Goal: Task Accomplishment & Management: Use online tool/utility

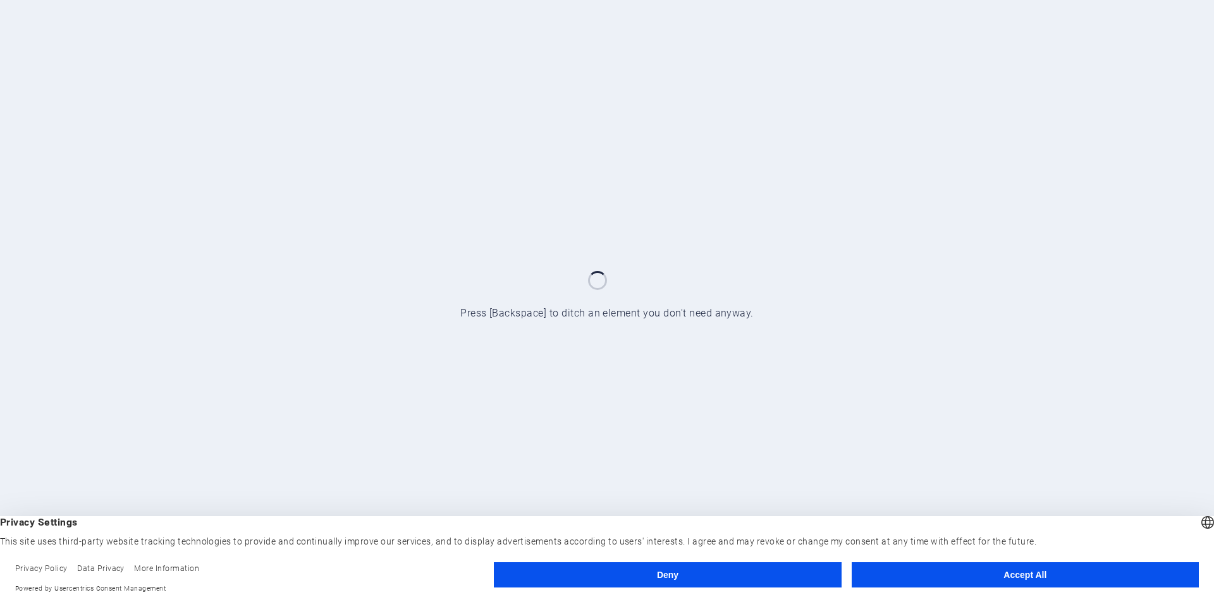
click at [923, 567] on button "Accept All" at bounding box center [1024, 575] width 347 height 25
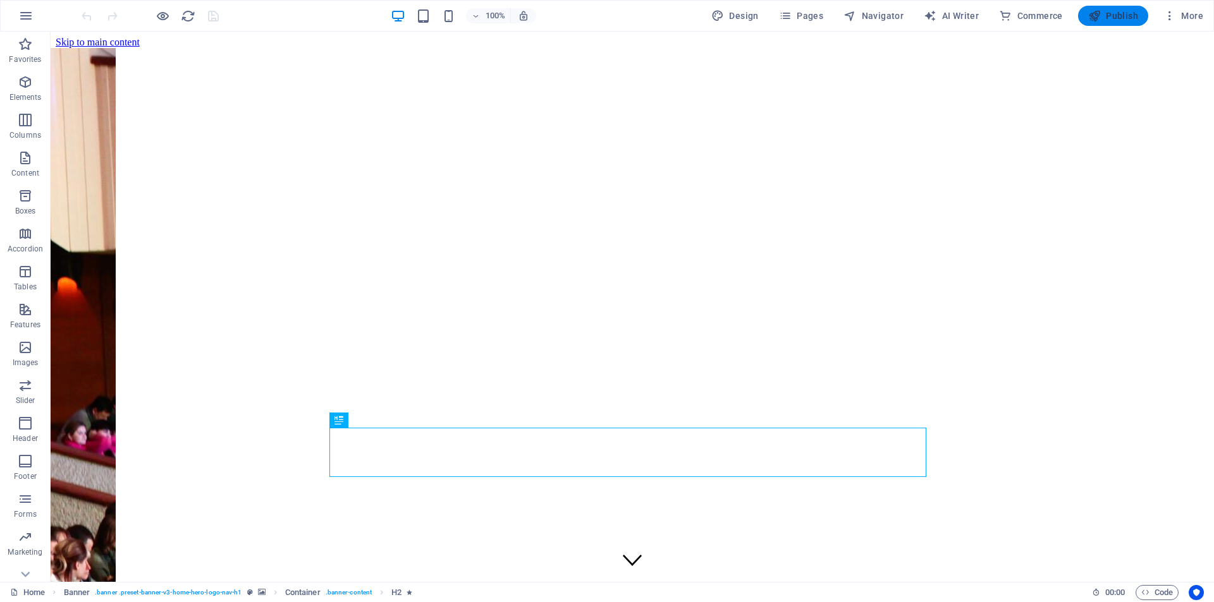
click at [1116, 16] on span "Publish" at bounding box center [1113, 15] width 50 height 13
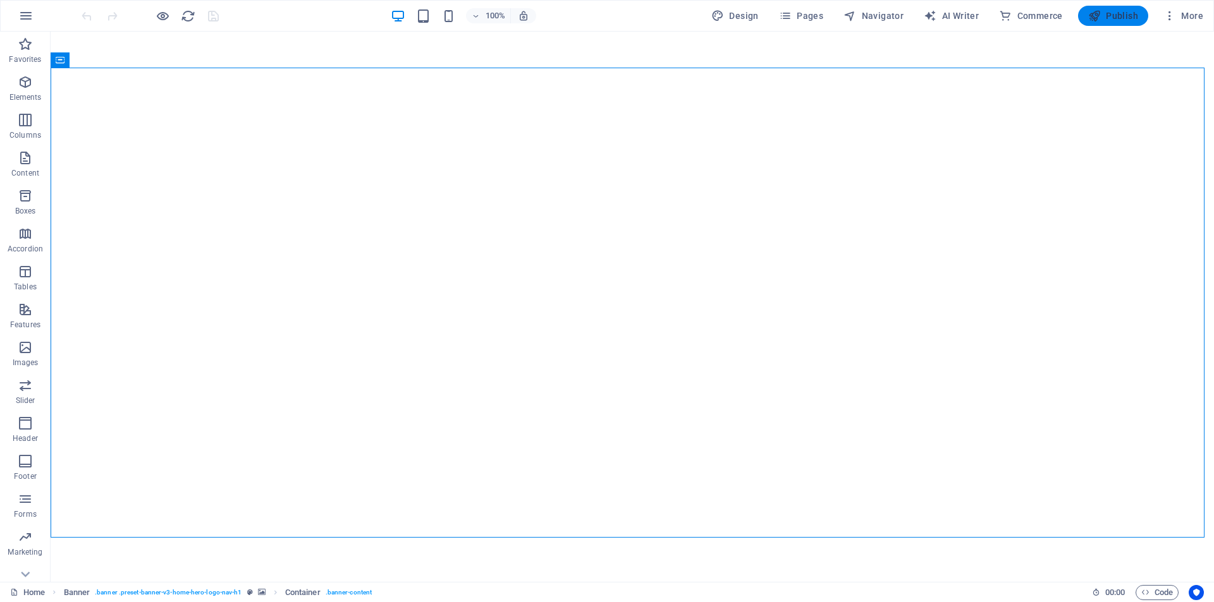
click at [1101, 18] on icon "button" at bounding box center [1094, 15] width 13 height 13
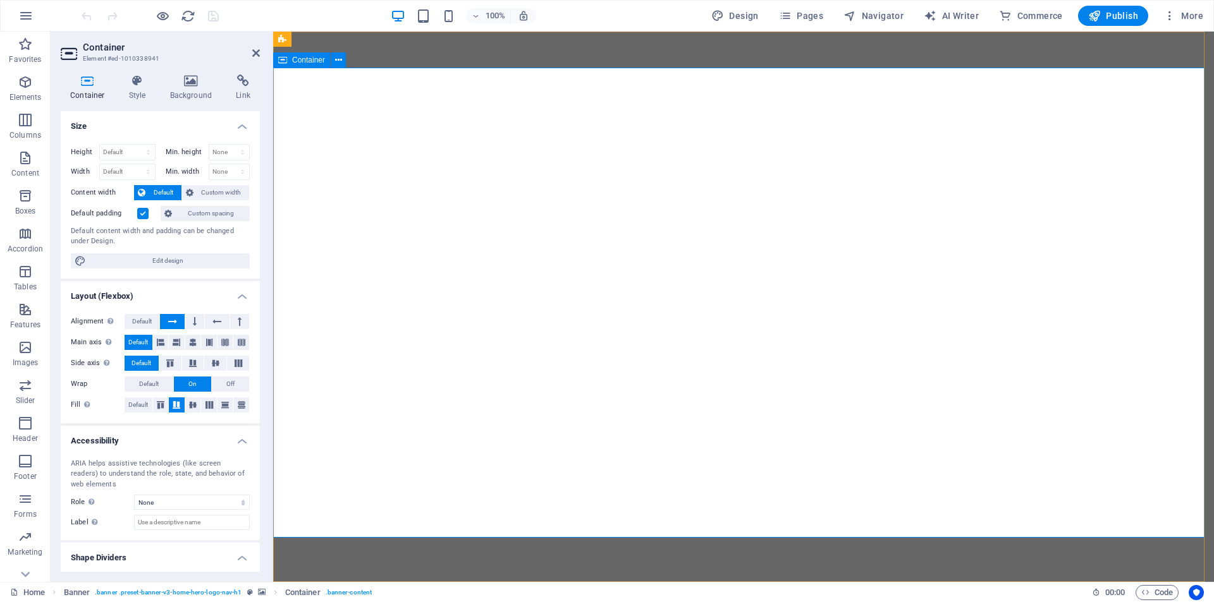
click at [178, 94] on h4 "Background" at bounding box center [194, 88] width 66 height 27
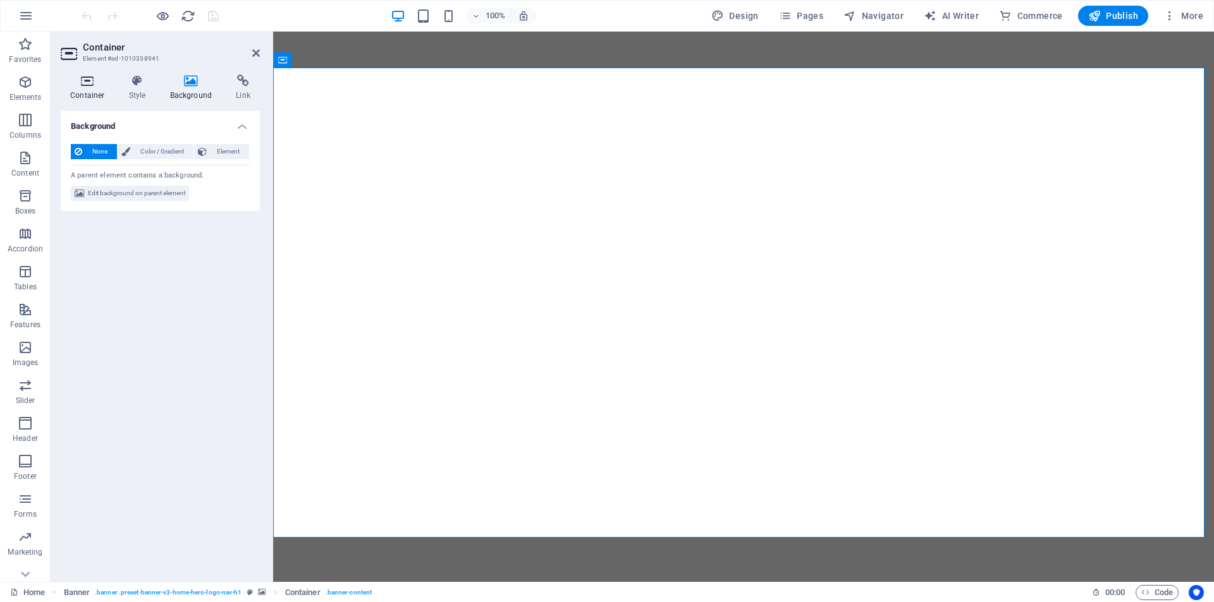
click at [96, 101] on h4 "Container" at bounding box center [90, 88] width 59 height 27
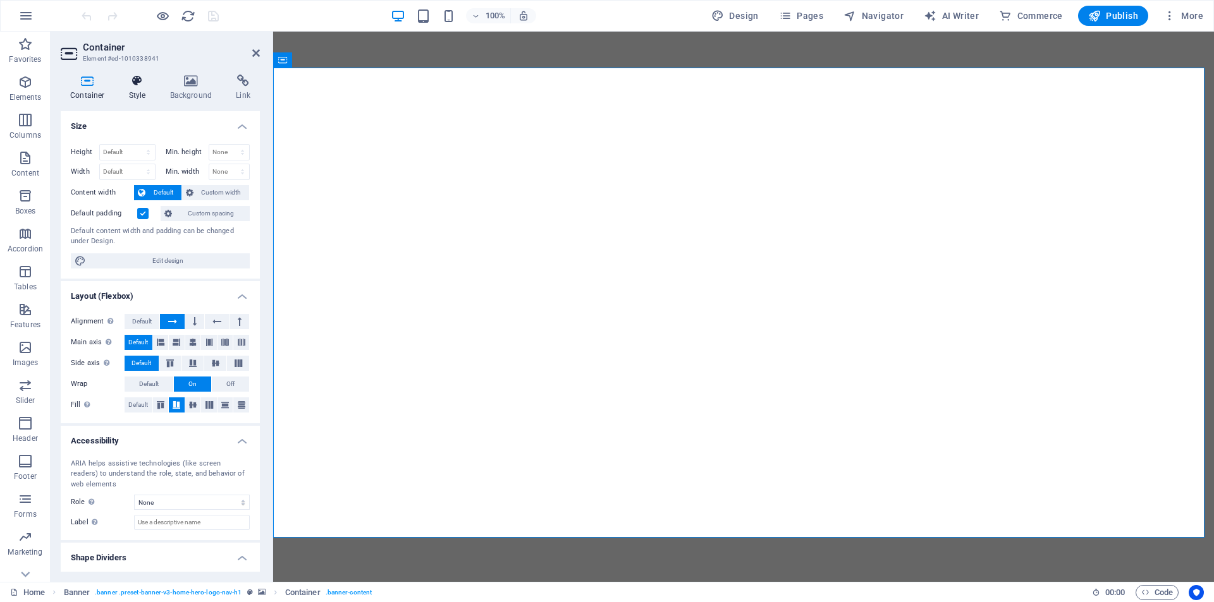
click at [140, 94] on h4 "Style" at bounding box center [139, 88] width 41 height 27
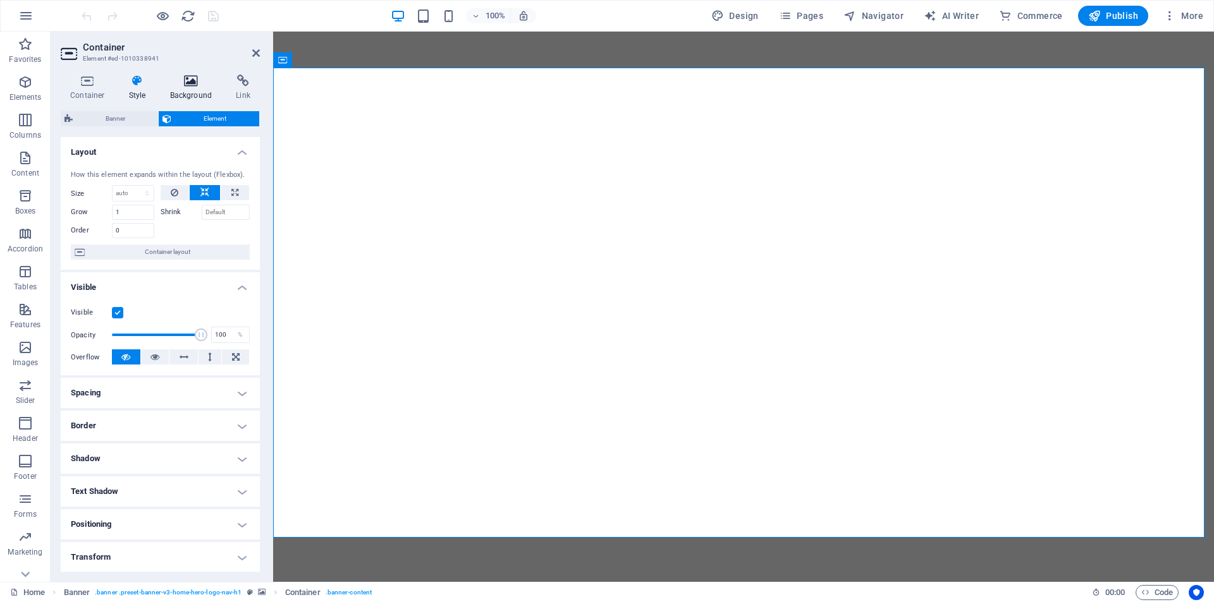
click at [185, 93] on h4 "Background" at bounding box center [194, 88] width 66 height 27
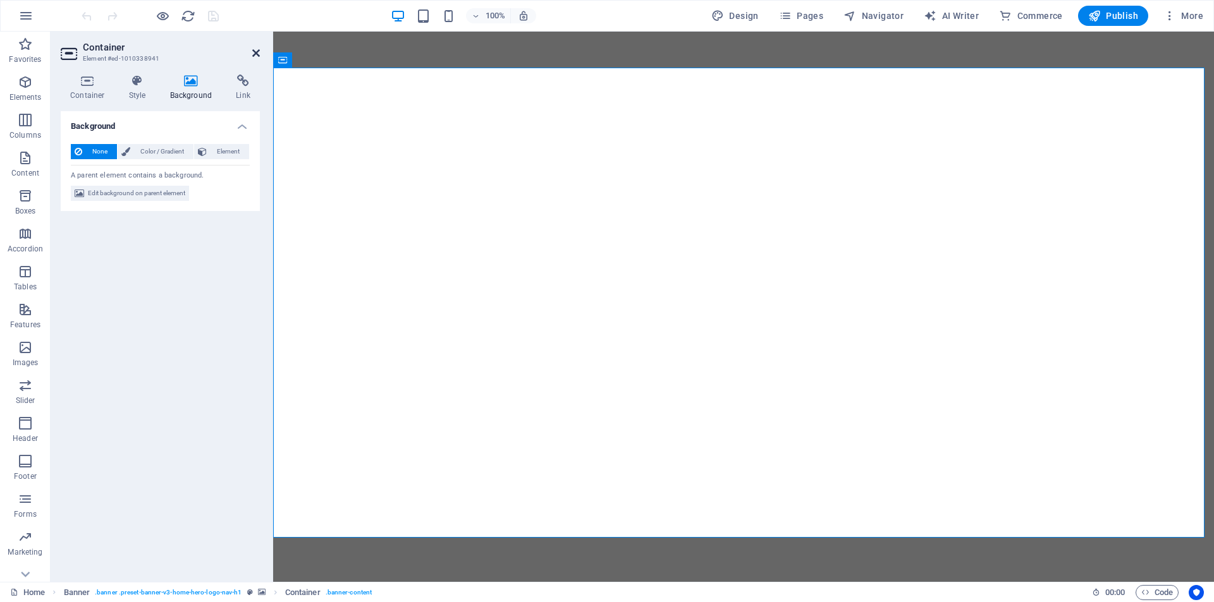
click at [256, 57] on icon at bounding box center [256, 53] width 8 height 10
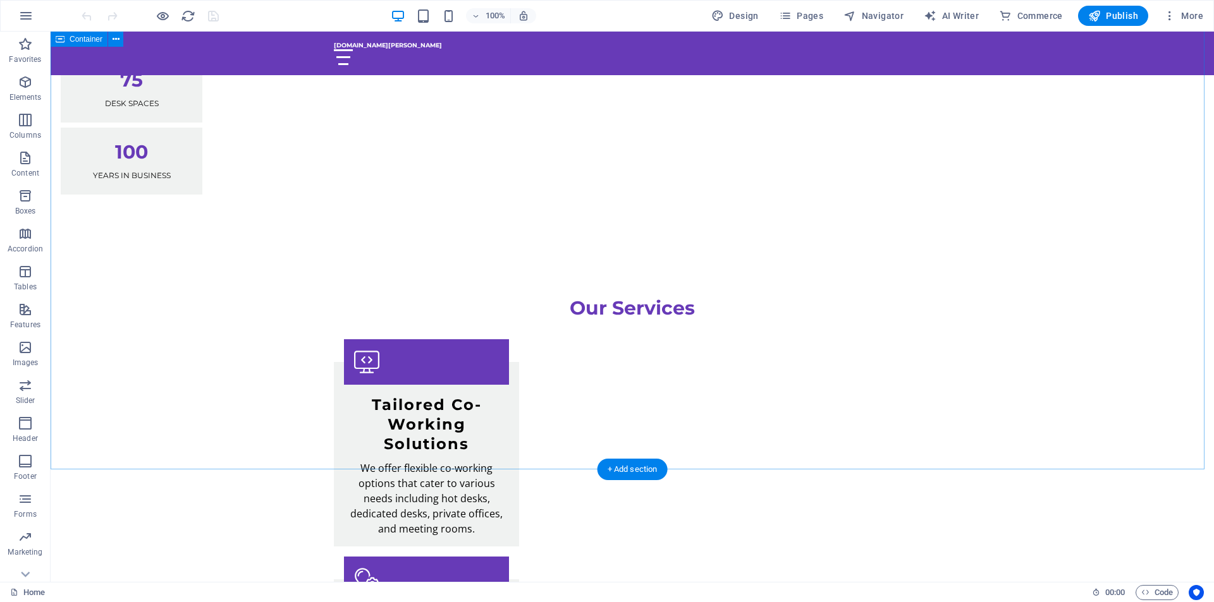
scroll to position [460, 0]
